Goal: Task Accomplishment & Management: Use online tool/utility

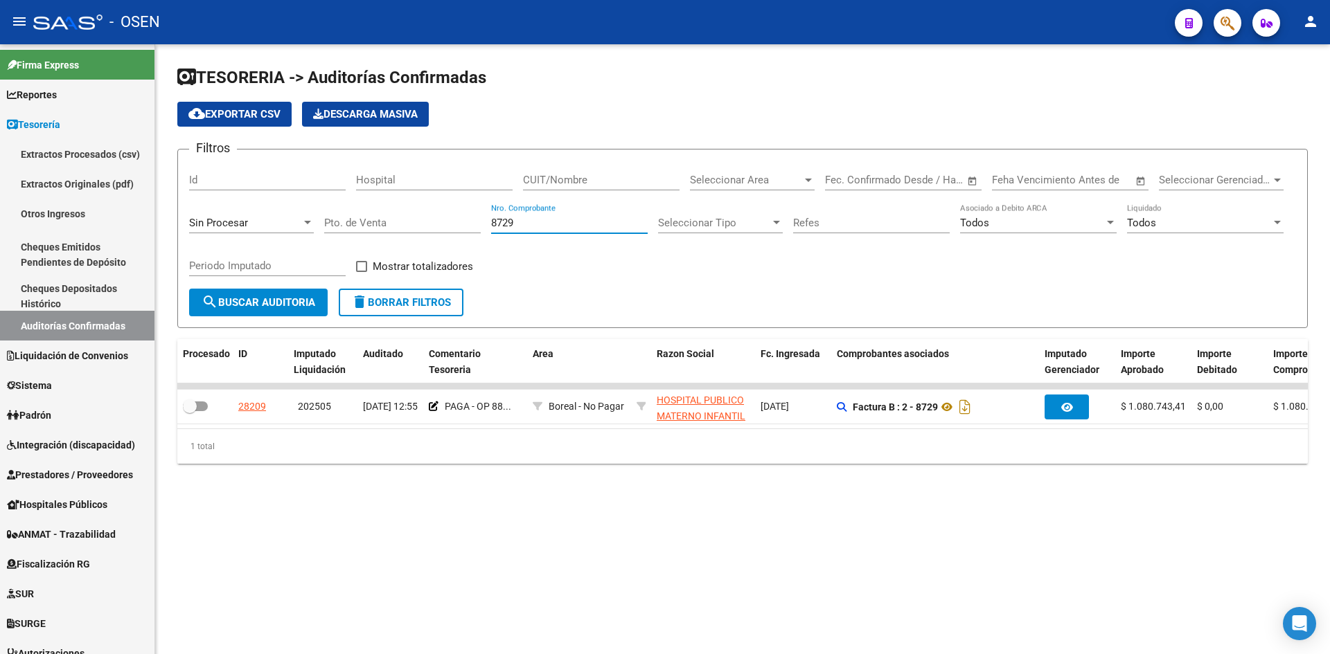
drag, startPoint x: 545, startPoint y: 226, endPoint x: 427, endPoint y: 215, distance: 118.2
click at [408, 229] on div "Filtros Id Hospital CUIT/Nombre Seleccionar Area Seleccionar Area Start date – …" at bounding box center [742, 225] width 1107 height 128
type input "3127"
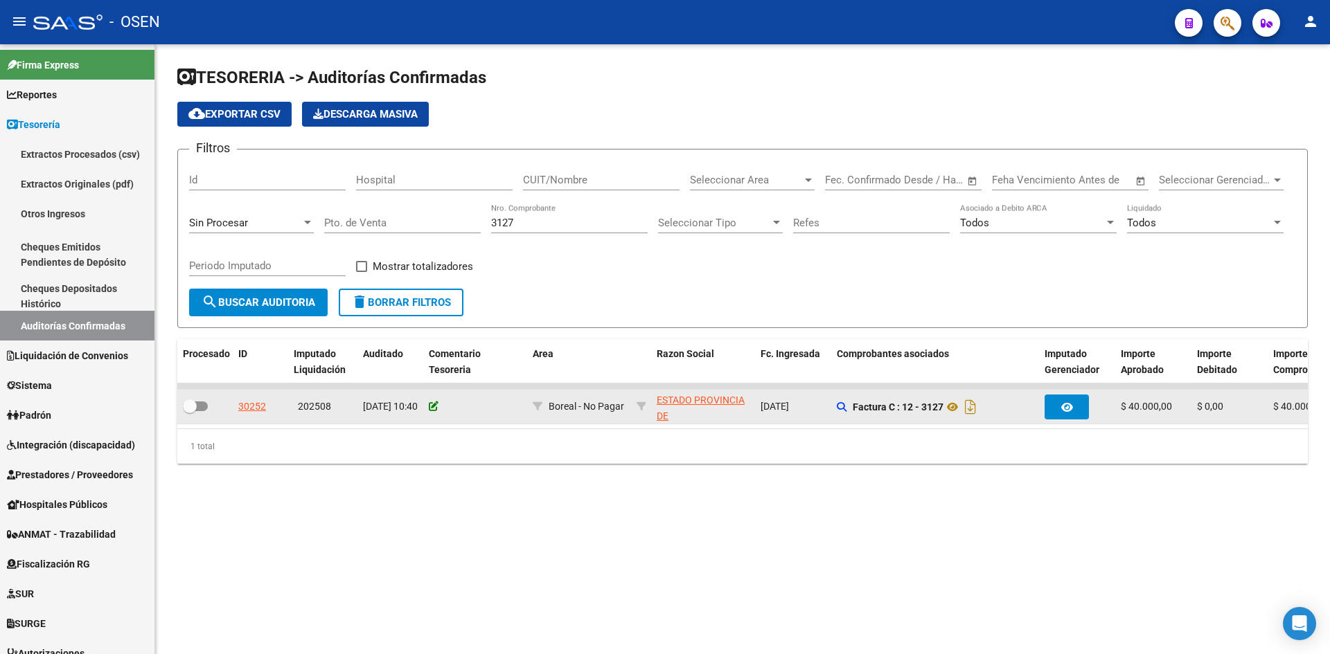
click at [429, 409] on icon at bounding box center [434, 407] width 10 height 10
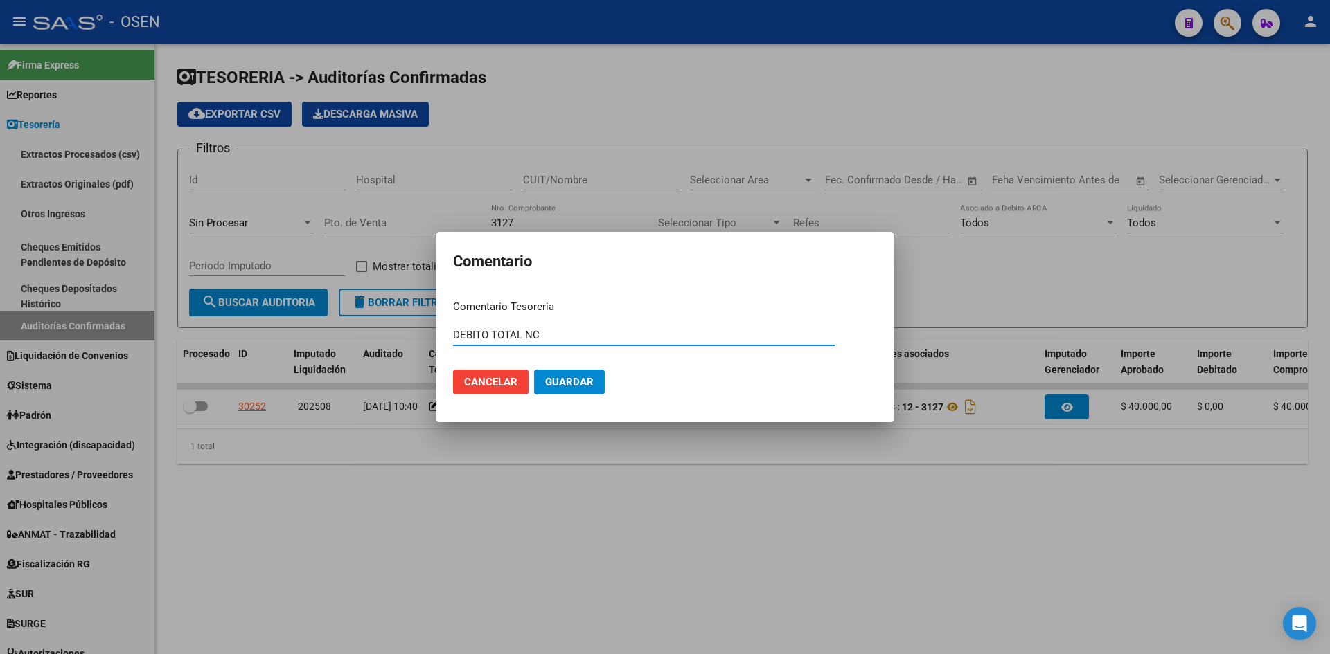
click at [551, 333] on input "DEBITO TOTAL NC" at bounding box center [644, 335] width 382 height 12
type input "DEBITO TOTAL NC 136"
click at [534, 370] on button "Guardar" at bounding box center [569, 382] width 71 height 25
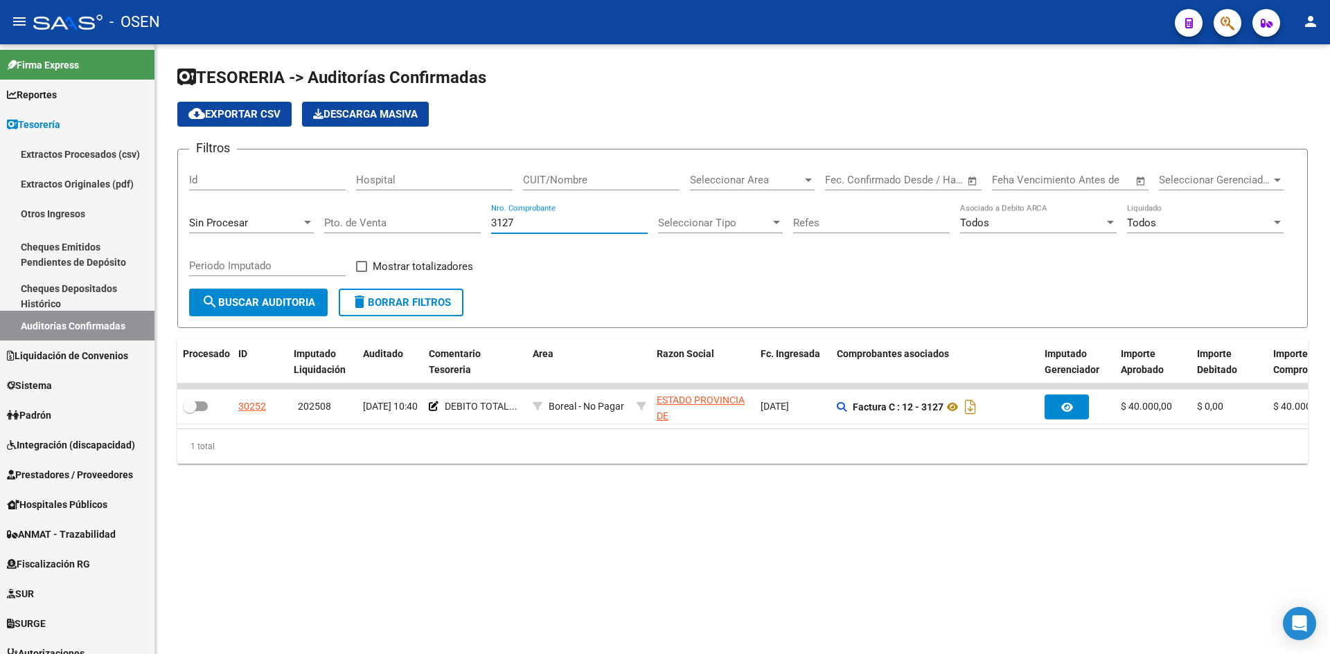
drag, startPoint x: 517, startPoint y: 221, endPoint x: 320, endPoint y: 222, distance: 197.4
click at [328, 221] on div "Filtros Id Hospital CUIT/Nombre Seleccionar Area Seleccionar Area Start date – …" at bounding box center [742, 225] width 1107 height 128
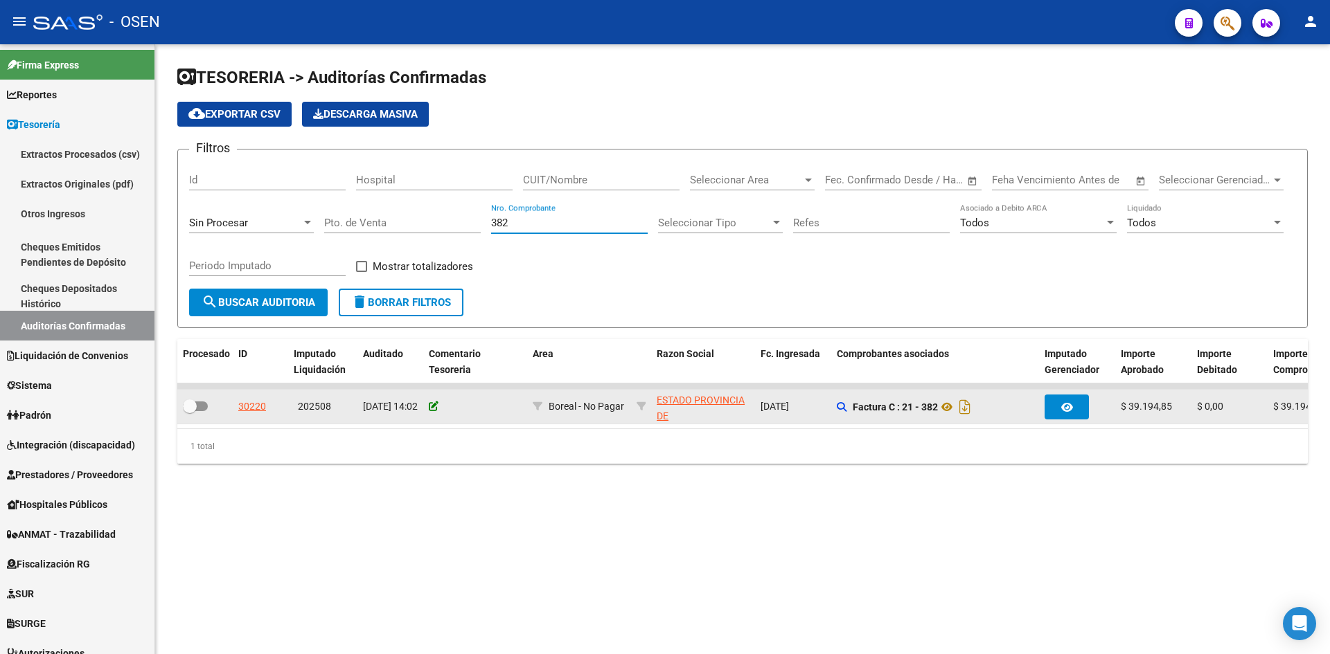
type input "382"
click at [431, 410] on icon at bounding box center [434, 407] width 10 height 10
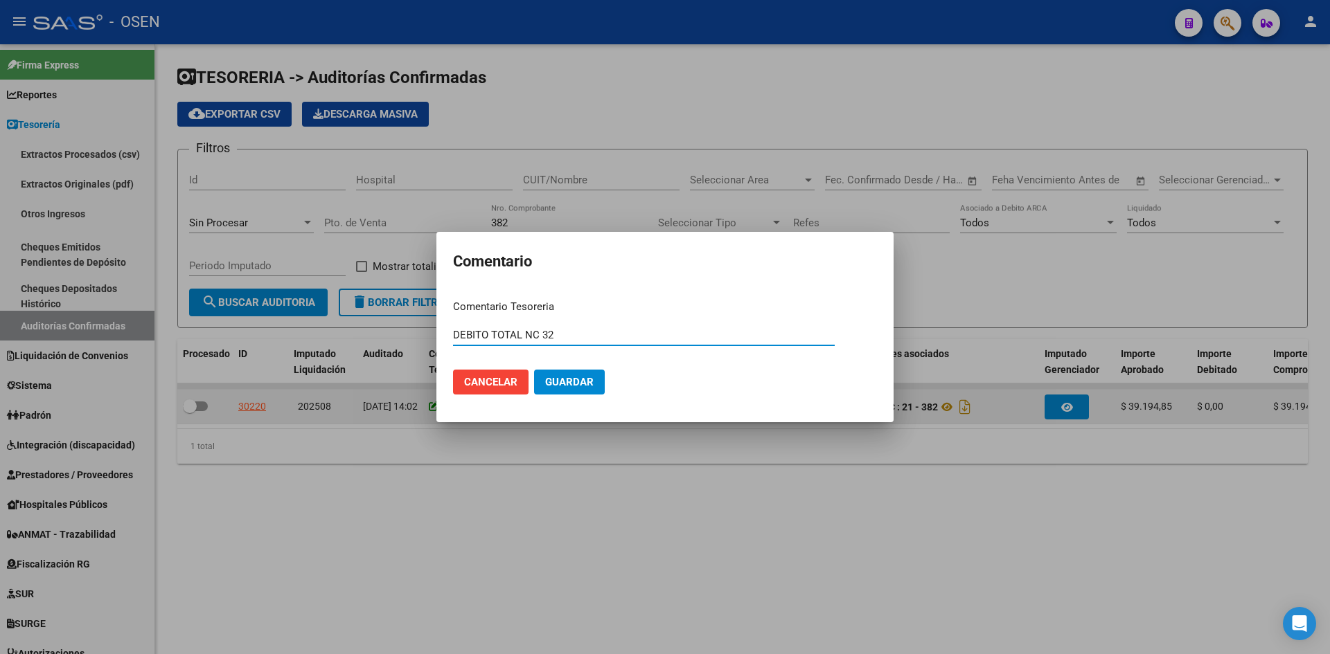
type input "DEBITO TOTAL NC 32"
click at [534, 370] on button "Guardar" at bounding box center [569, 382] width 71 height 25
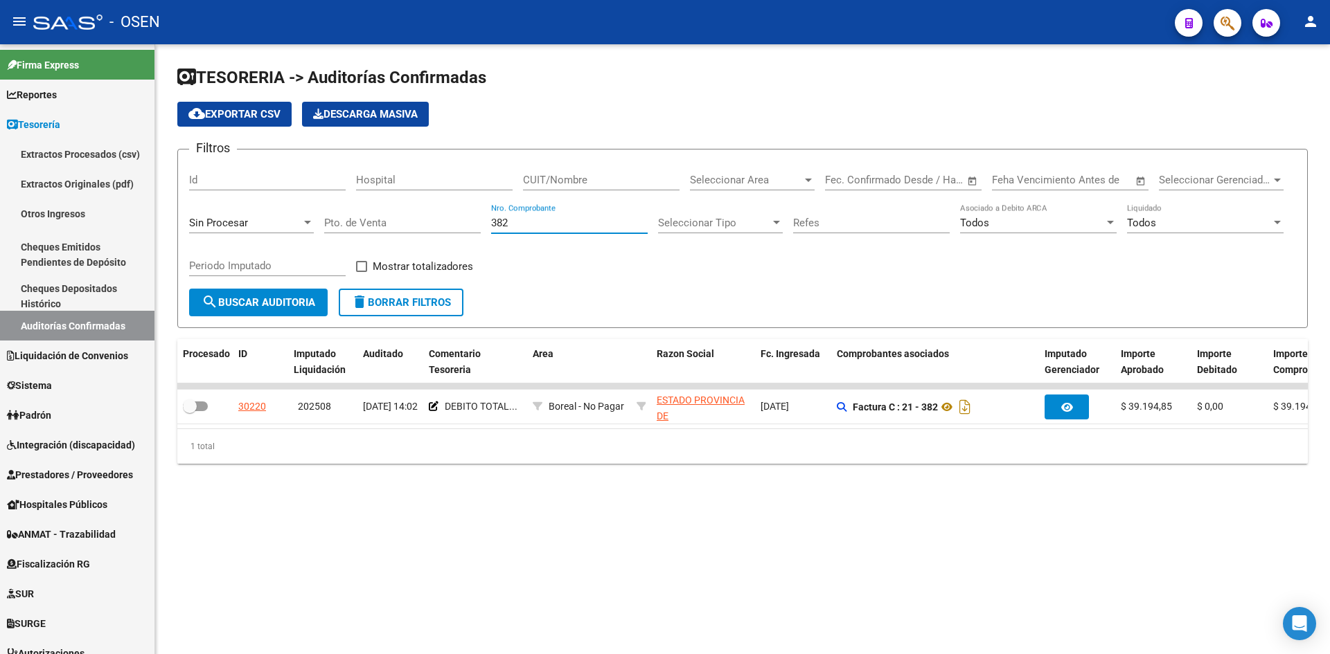
drag, startPoint x: 543, startPoint y: 218, endPoint x: 362, endPoint y: 213, distance: 180.8
click at [394, 220] on div "Filtros Id Hospital CUIT/Nombre Seleccionar Area Seleccionar Area Start date – …" at bounding box center [742, 225] width 1107 height 128
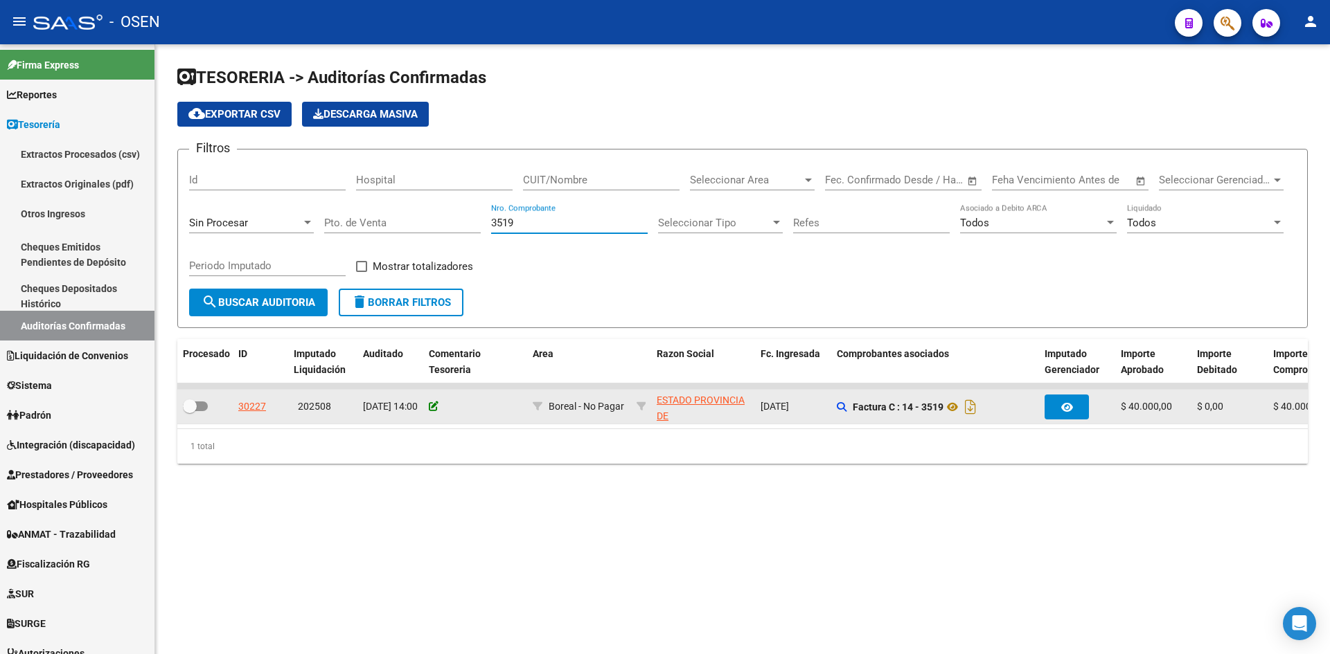
type input "3519"
click at [433, 404] on icon at bounding box center [434, 407] width 10 height 10
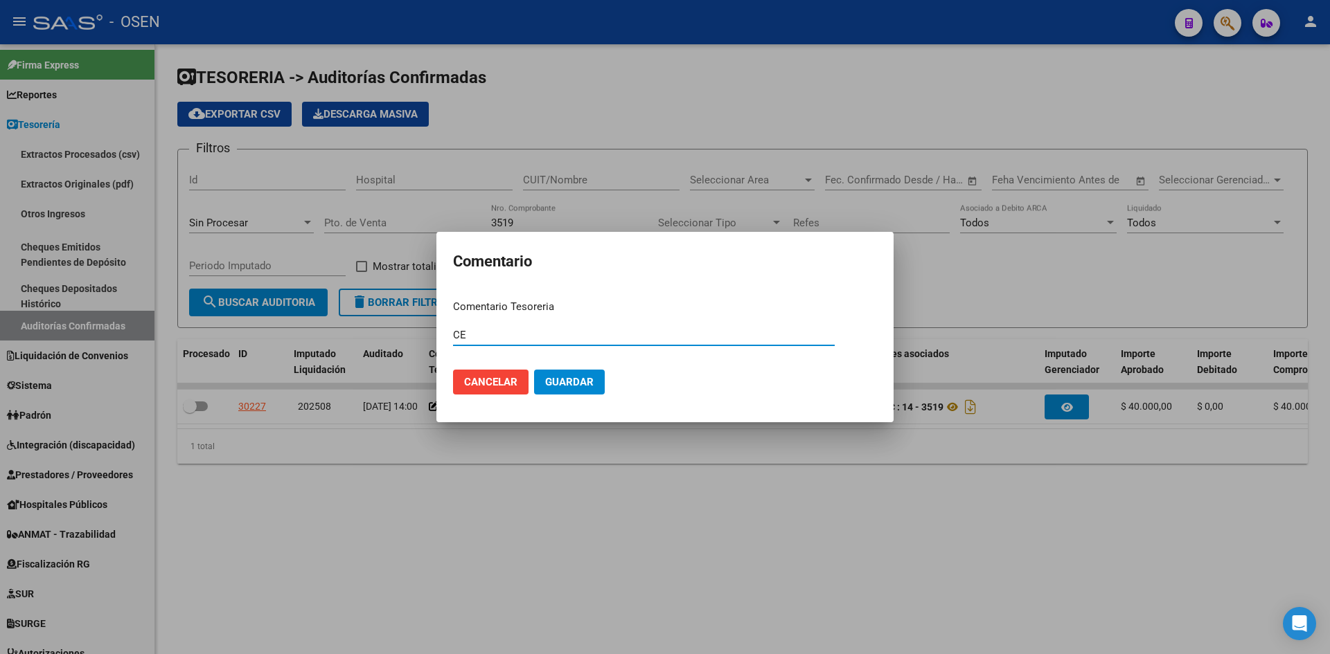
type input "C"
type input "DEBITO TOTAL NC 148"
click at [534, 370] on button "Guardar" at bounding box center [569, 382] width 71 height 25
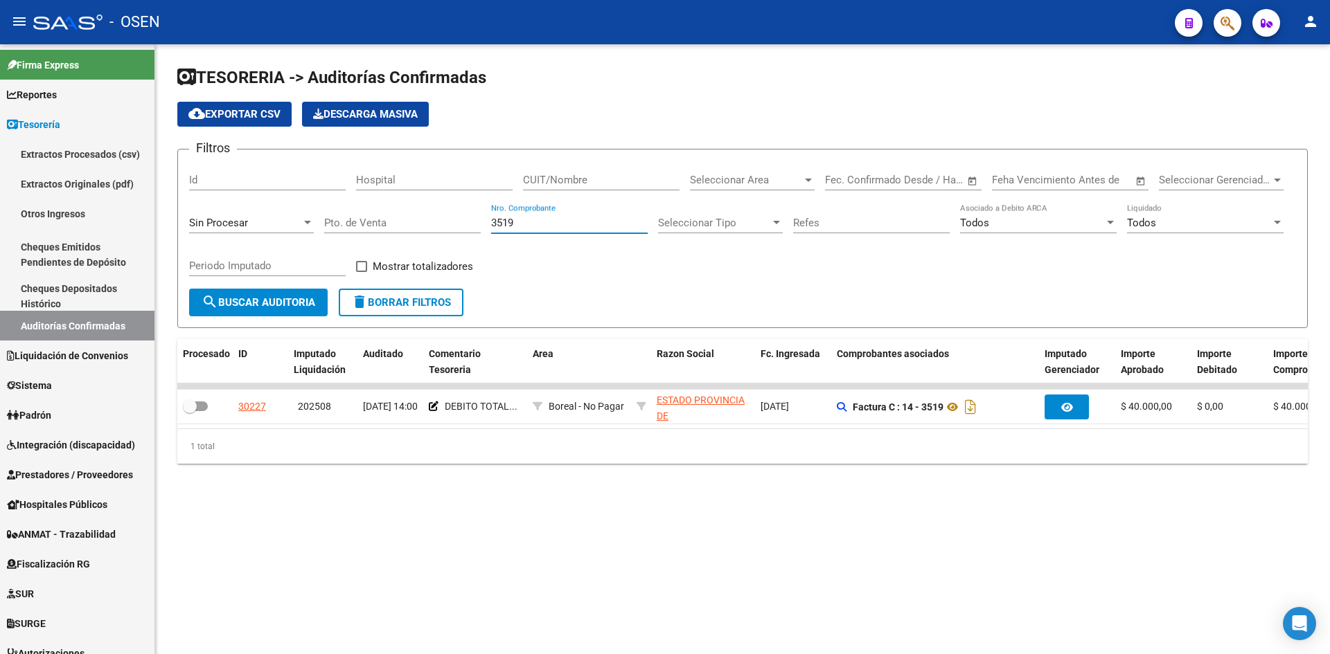
drag, startPoint x: 526, startPoint y: 225, endPoint x: 304, endPoint y: 205, distance: 222.5
click at [300, 213] on div "Filtros Id Hospital CUIT/Nombre Seleccionar Area Seleccionar Area Start date – …" at bounding box center [742, 225] width 1107 height 128
type input "2785"
